Goal: Information Seeking & Learning: Learn about a topic

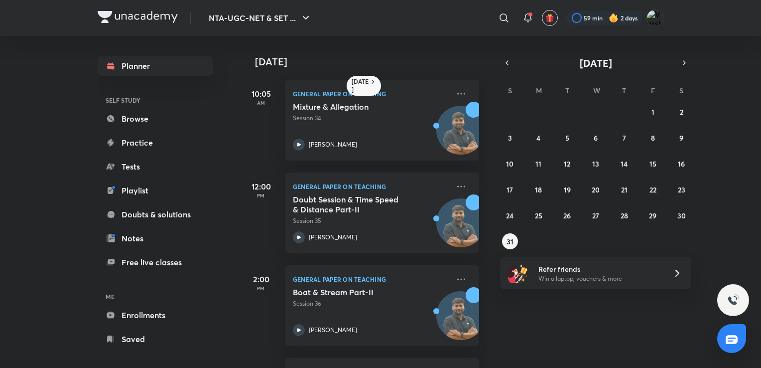
scroll to position [394, 0]
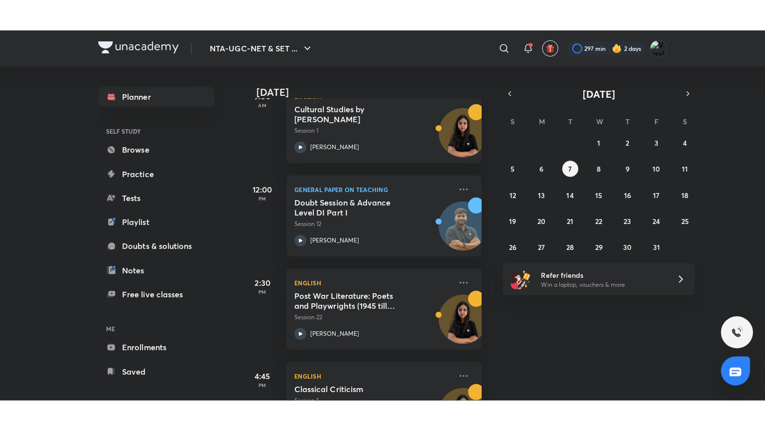
scroll to position [223, 0]
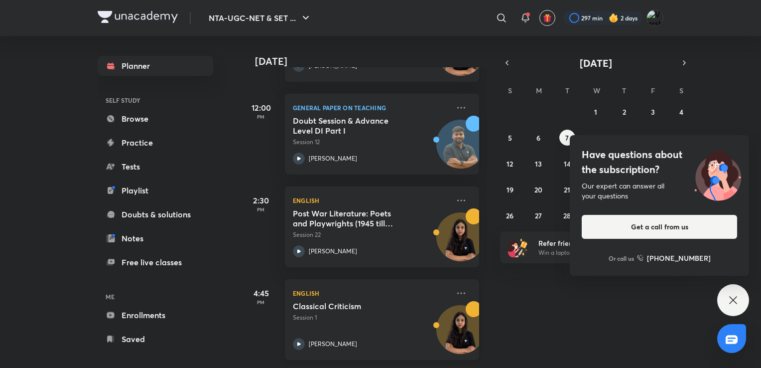
click at [339, 304] on div "Classical Criticism Session 1" at bounding box center [371, 311] width 156 height 21
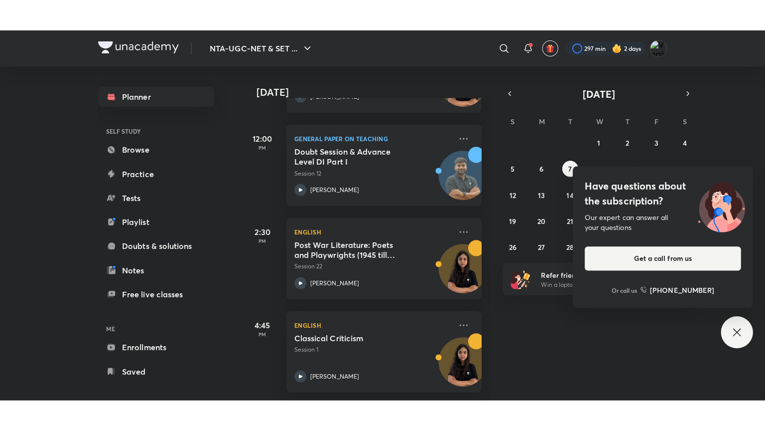
scroll to position [161, 0]
